Goal: Information Seeking & Learning: Learn about a topic

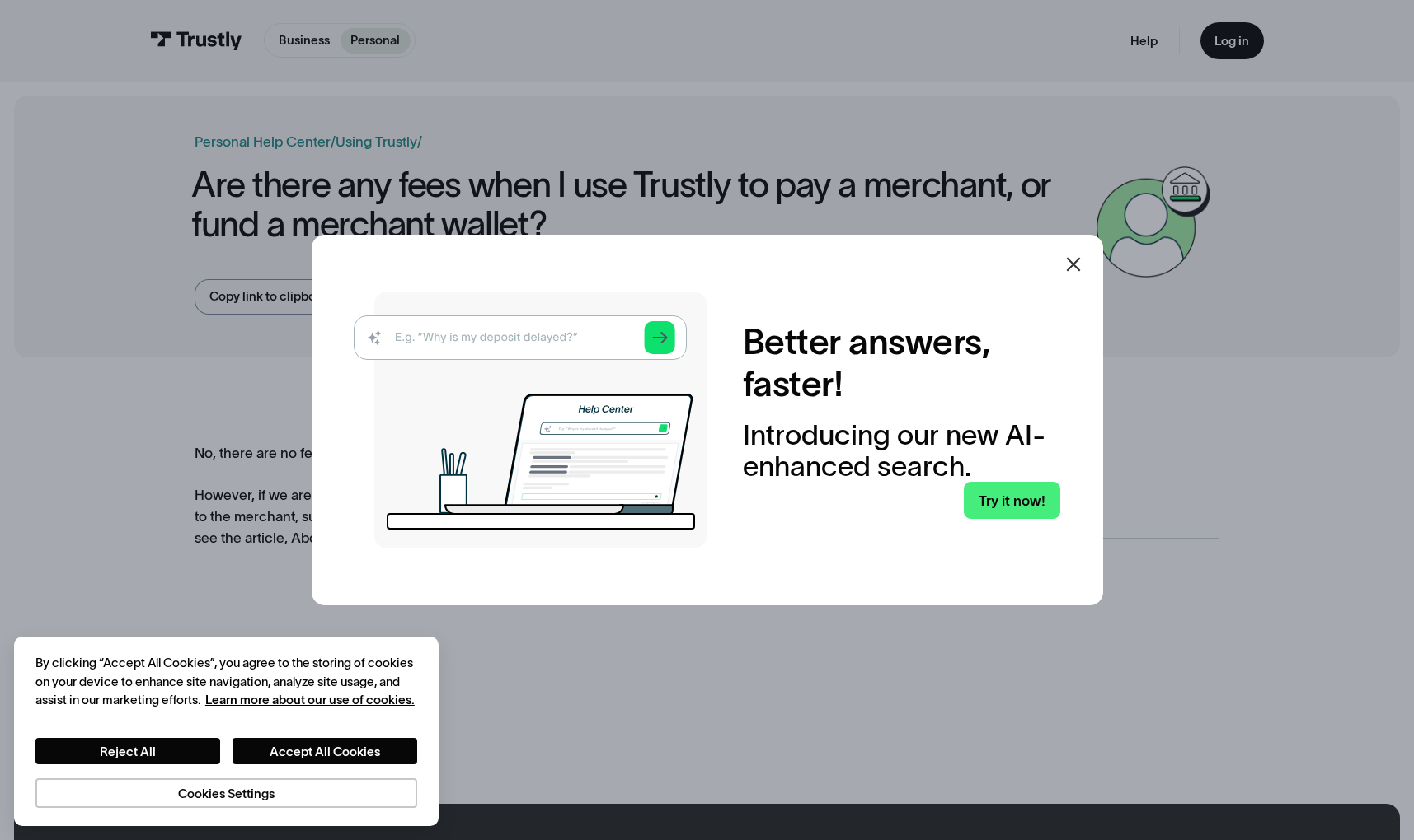
click at [1064, 268] on icon at bounding box center [1073, 264] width 20 height 20
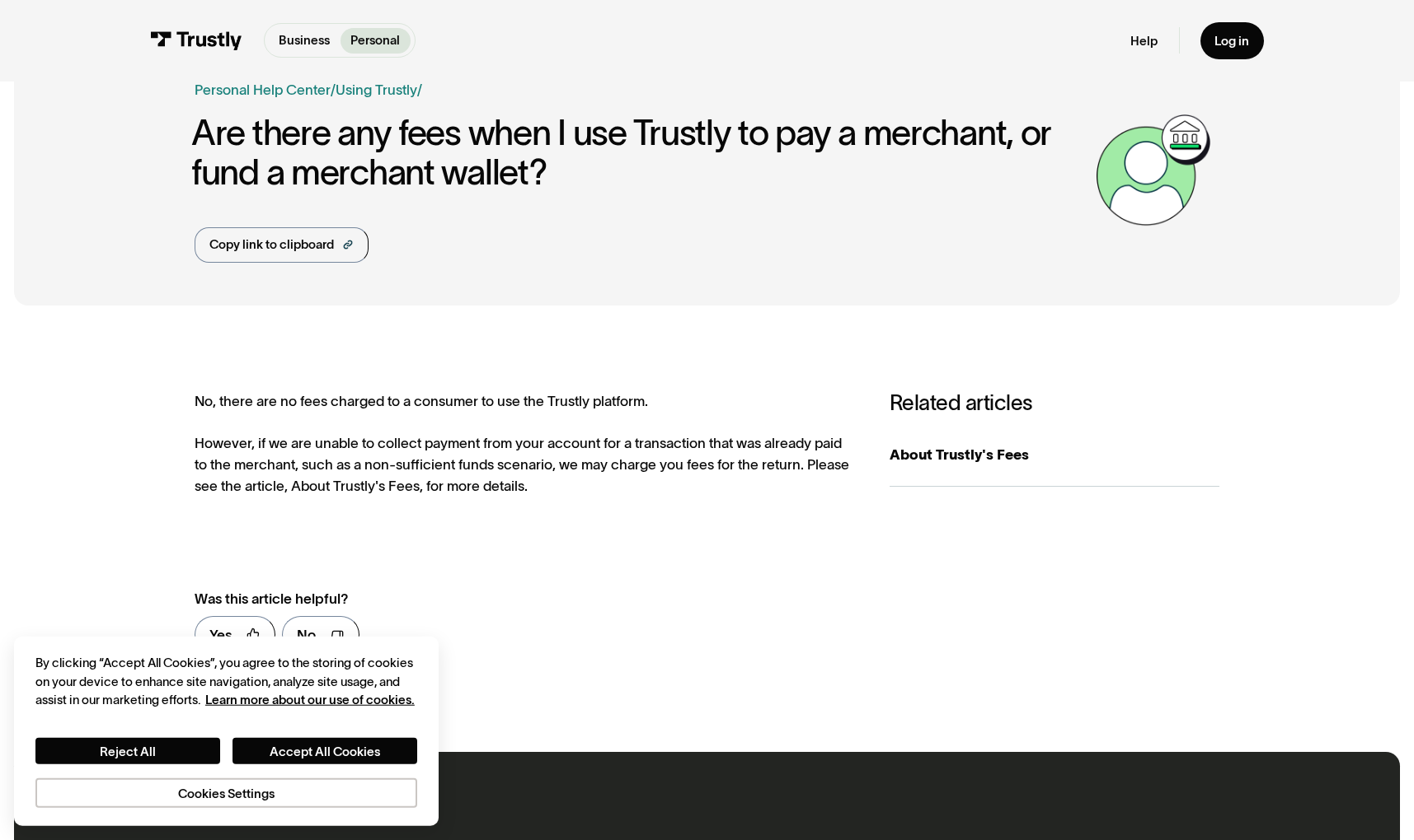
scroll to position [84, 0]
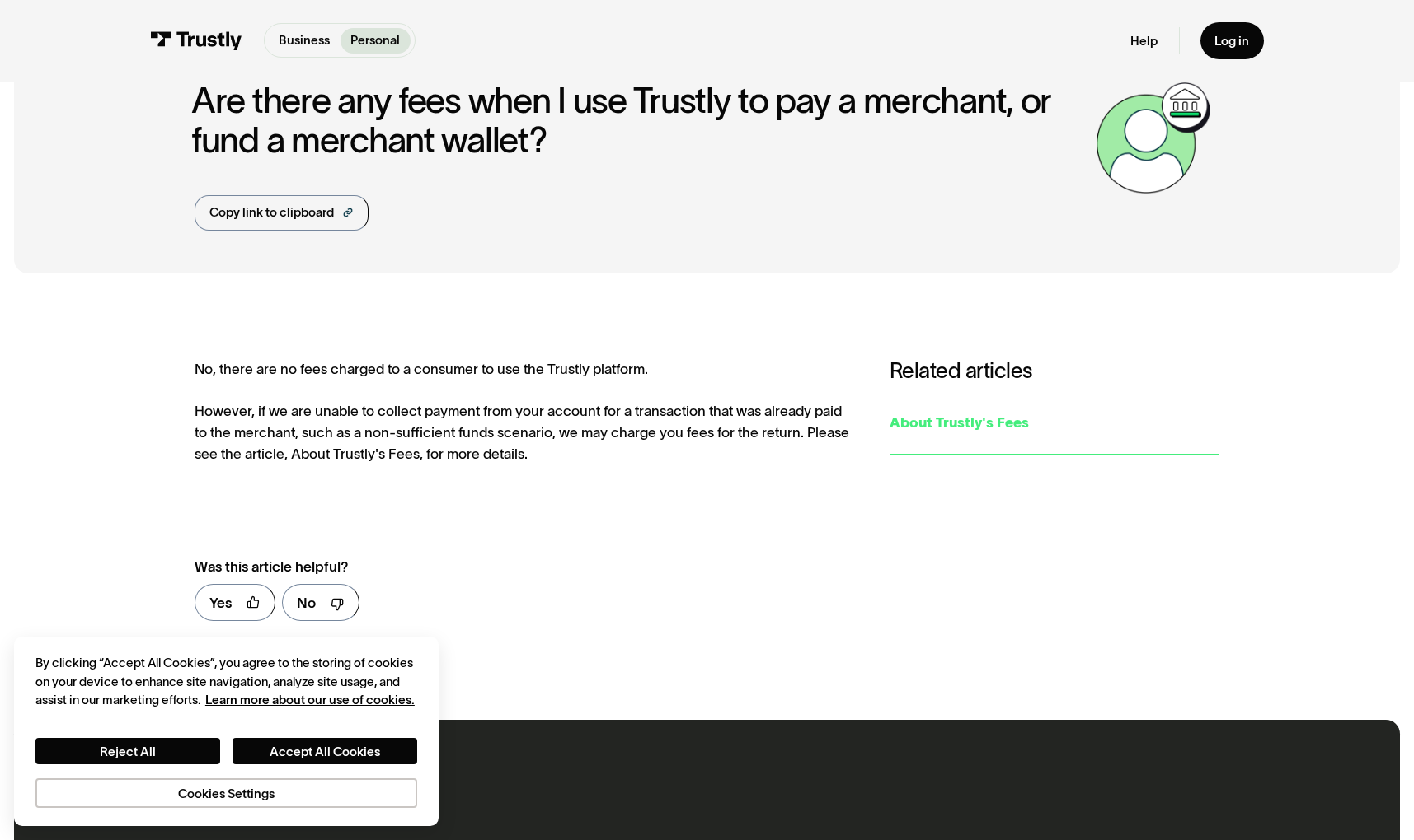
click at [922, 416] on div "About Trustly's Fees" at bounding box center [1054, 423] width 330 height 22
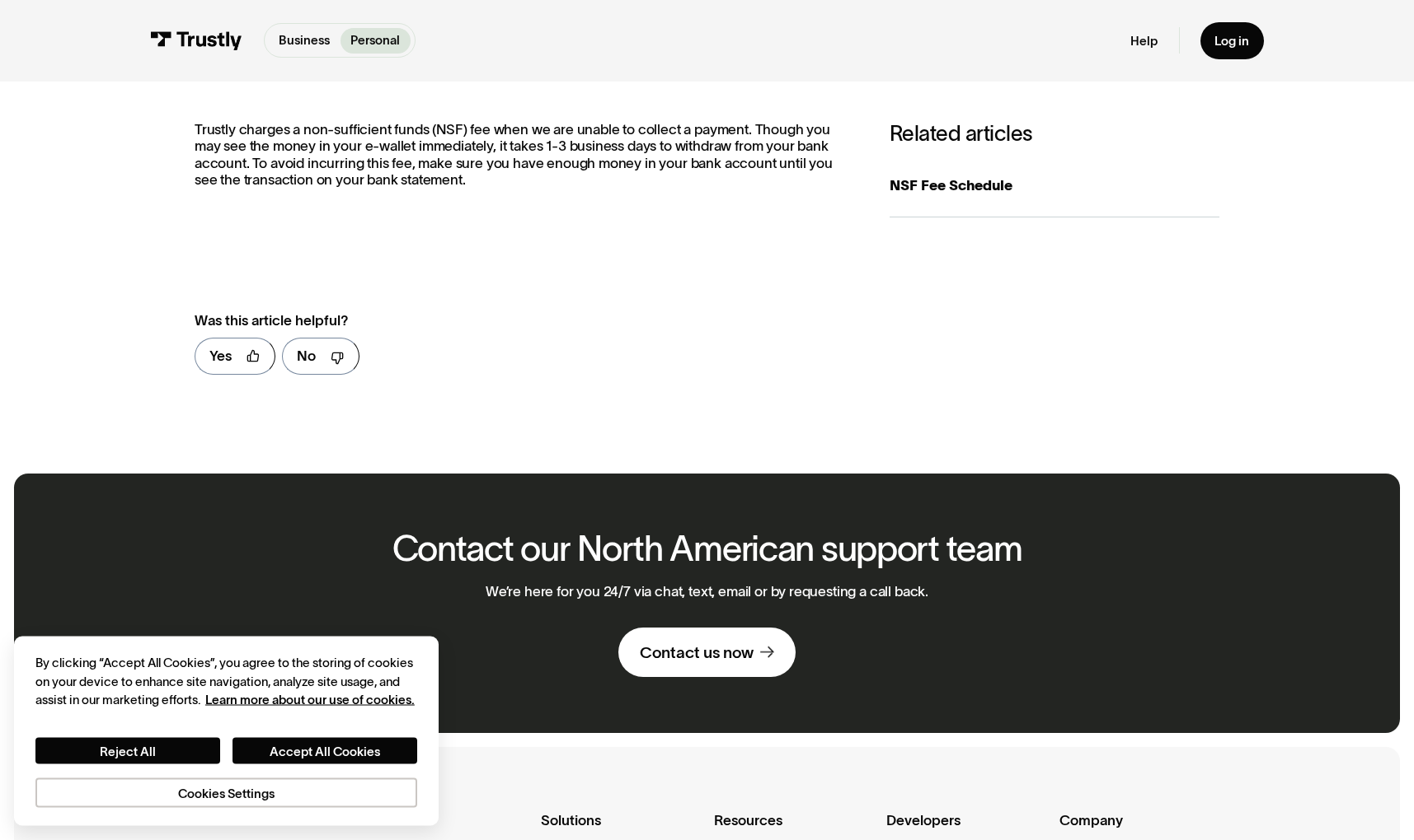
scroll to position [252, 0]
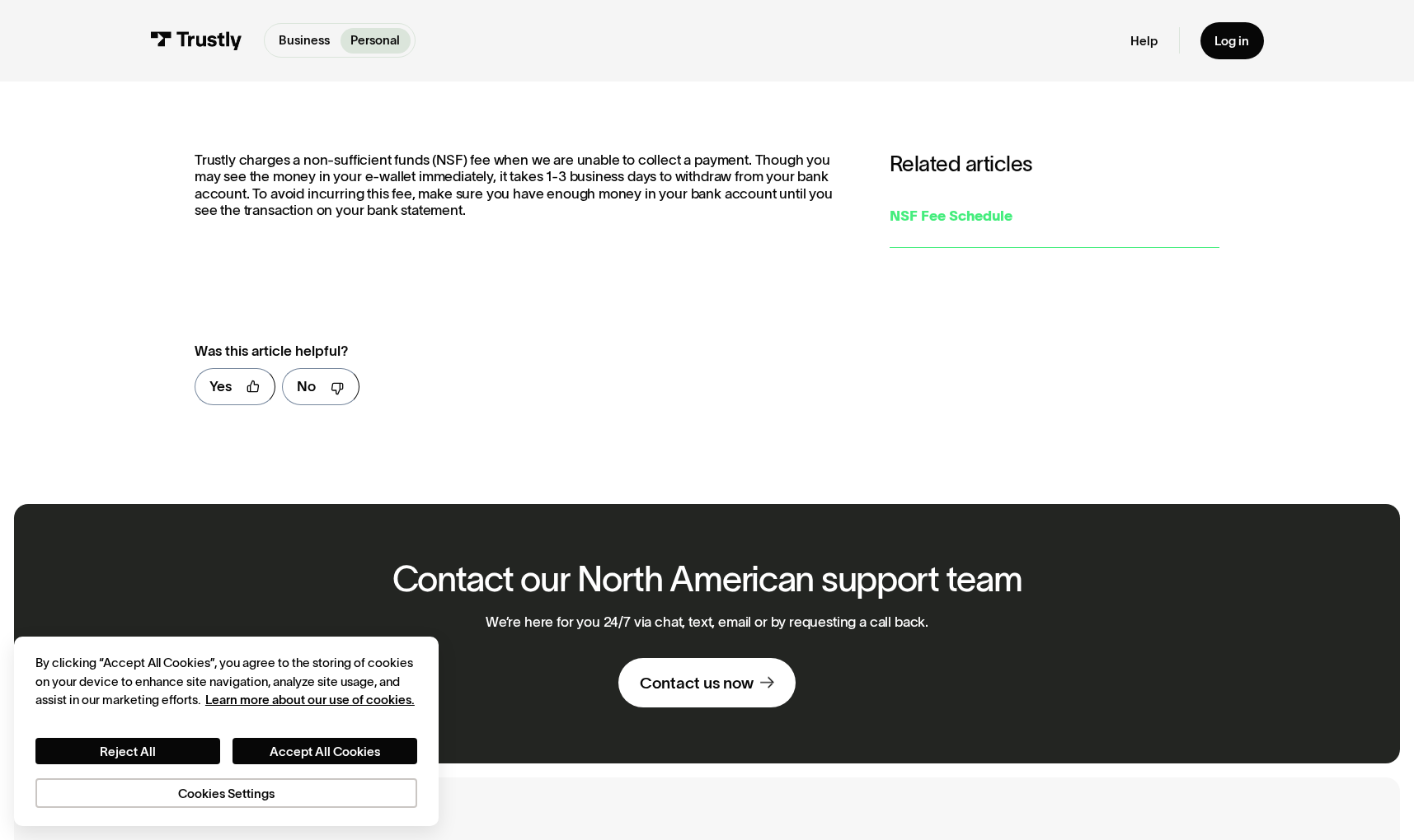
click at [914, 215] on div "NSF Fee Schedule" at bounding box center [1054, 215] width 330 height 22
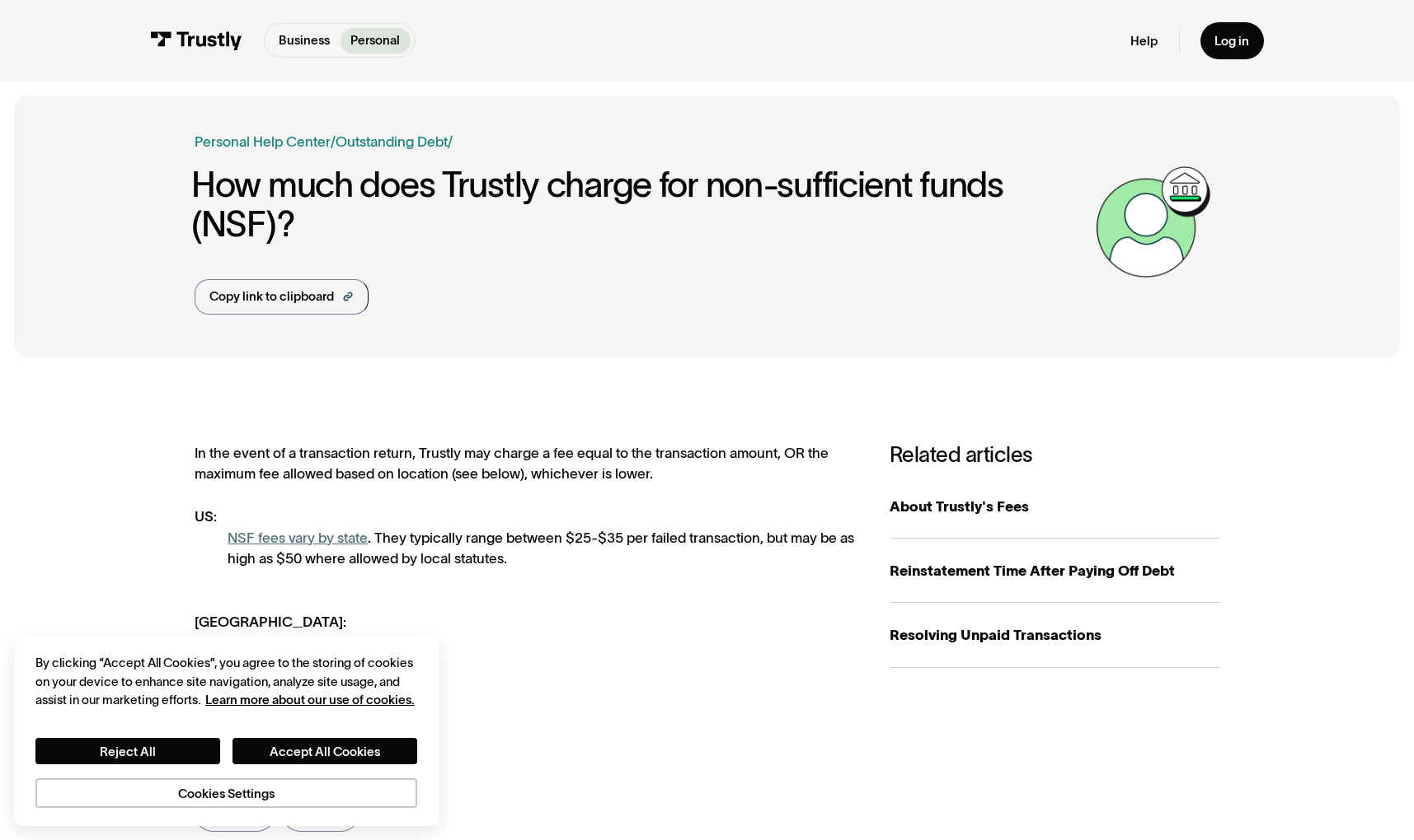
click at [636, 449] on div "In the event of a transaction return, Trustly may charge a fee equal to the tra…" at bounding box center [524, 559] width 659 height 234
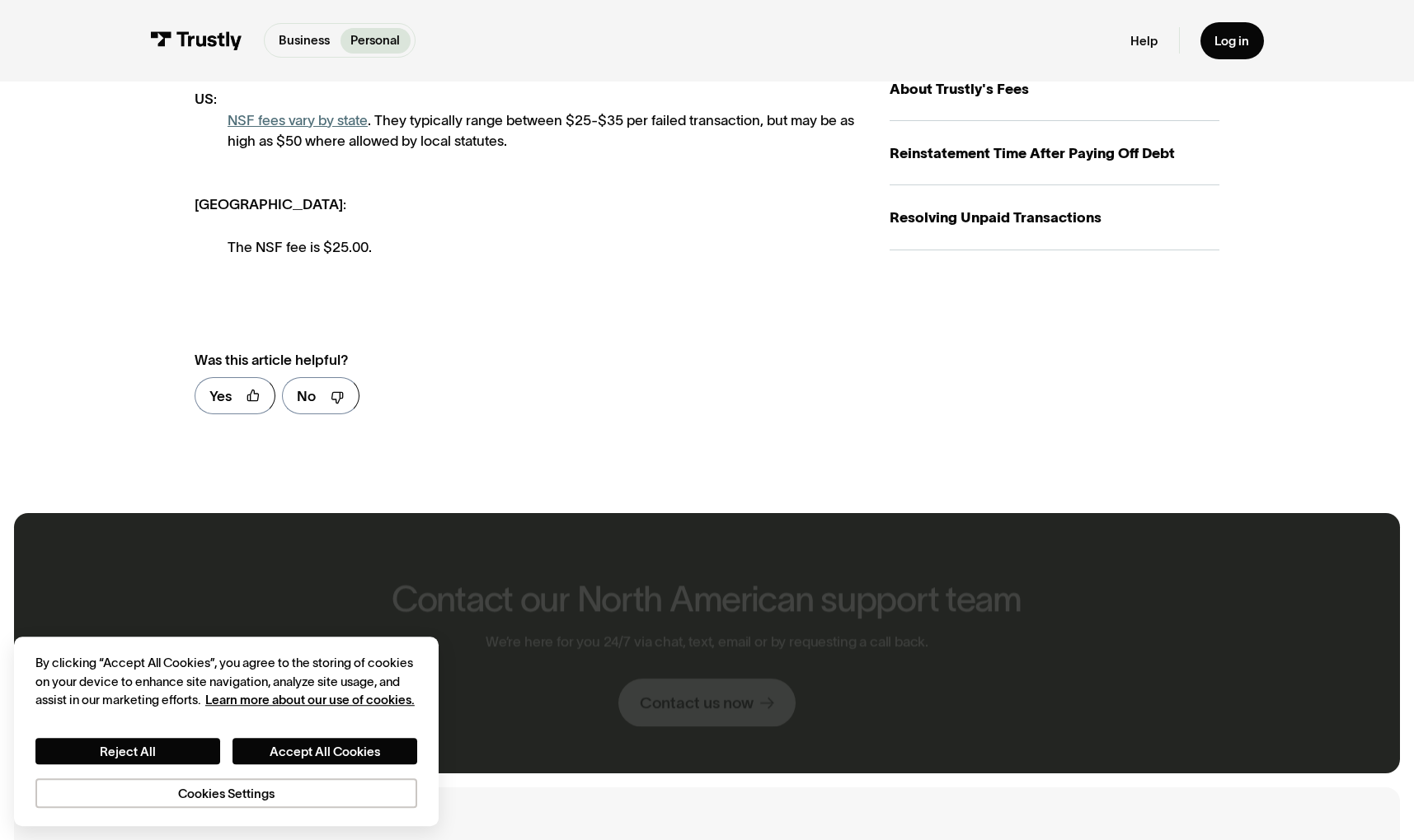
scroll to position [420, 0]
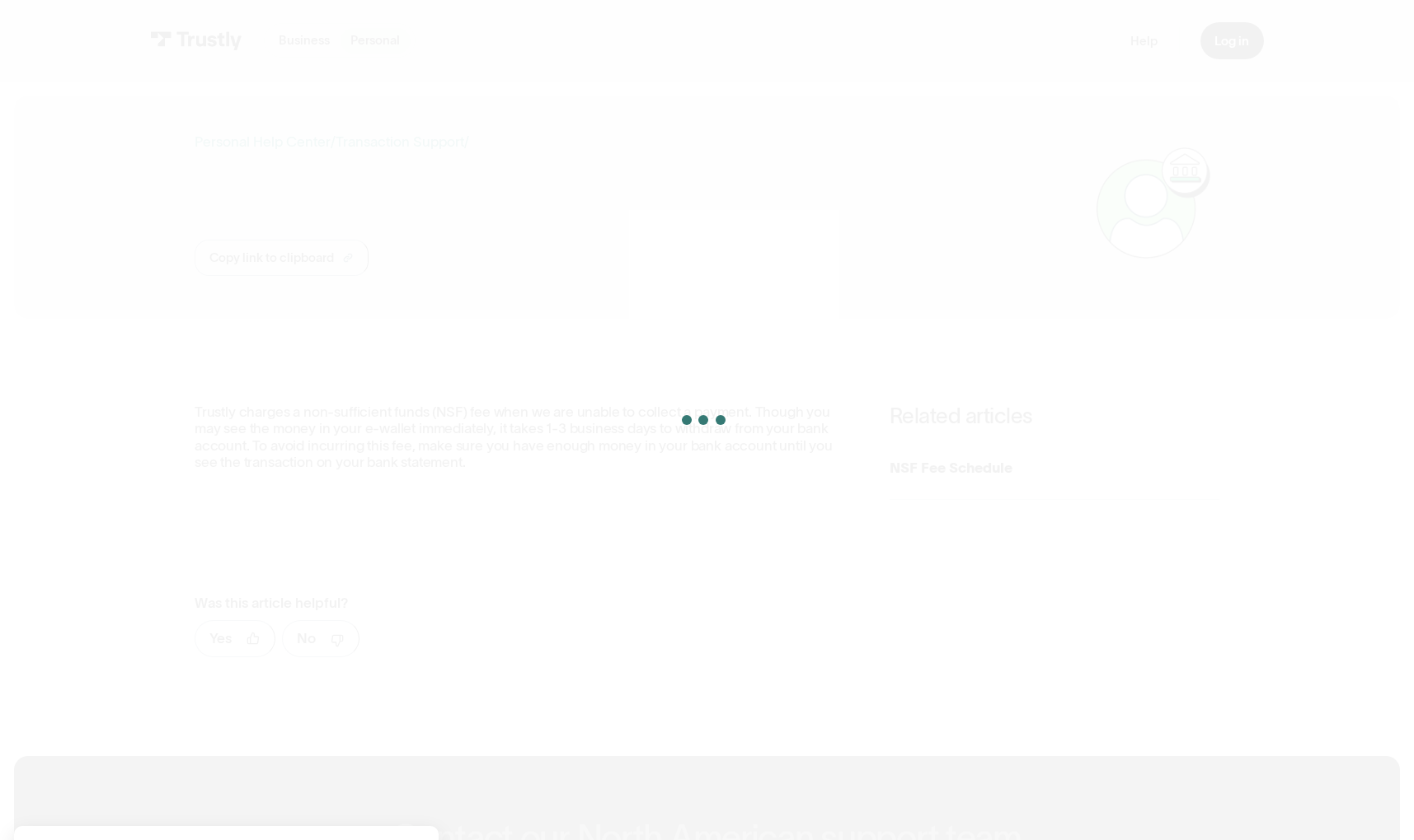
scroll to position [252, 0]
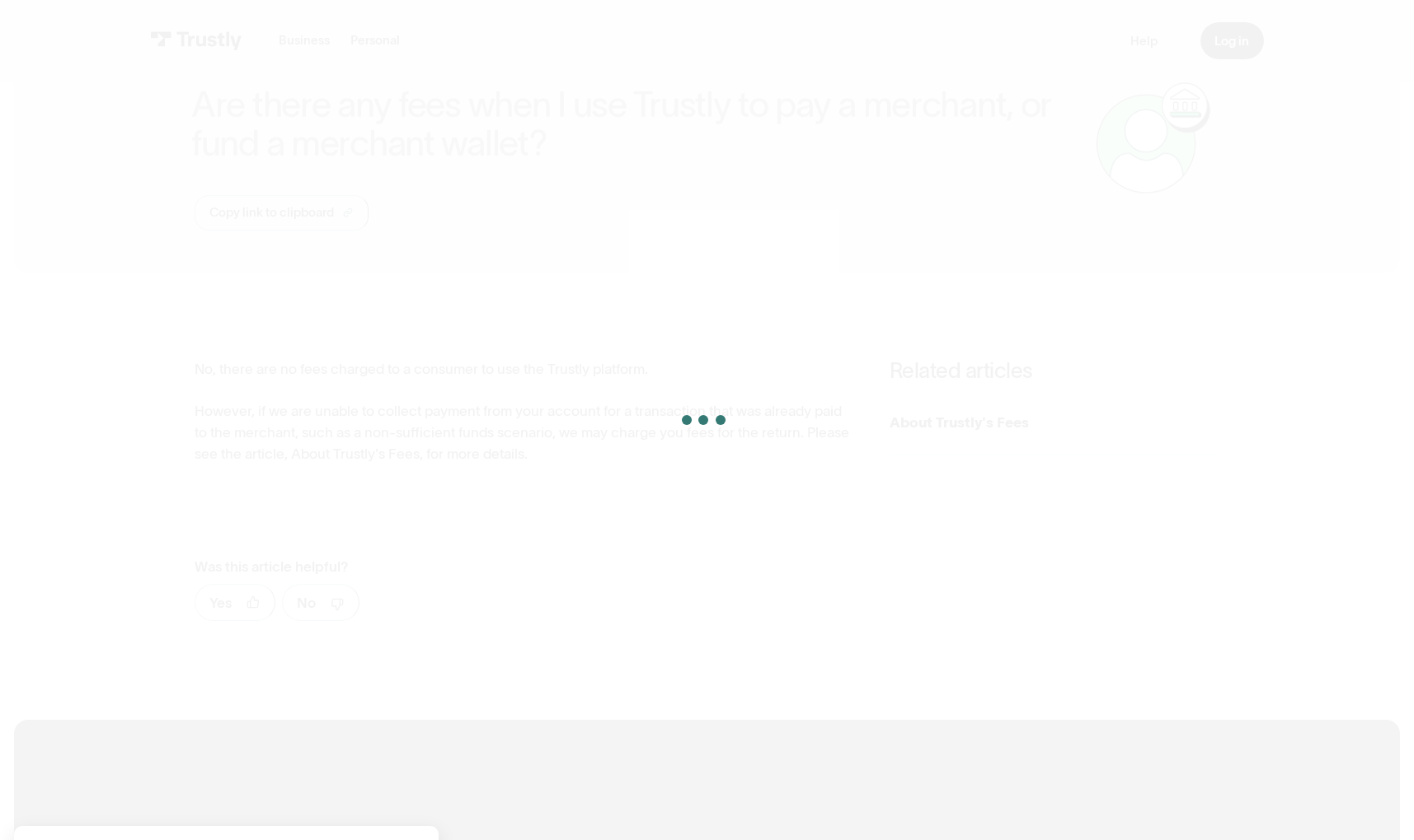
scroll to position [84, 0]
